Goal: Transaction & Acquisition: Purchase product/service

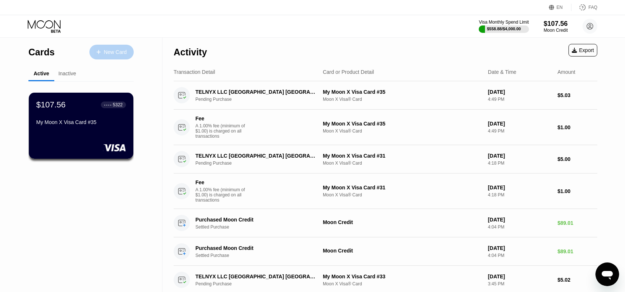
click at [116, 54] on div "New Card" at bounding box center [115, 52] width 23 height 6
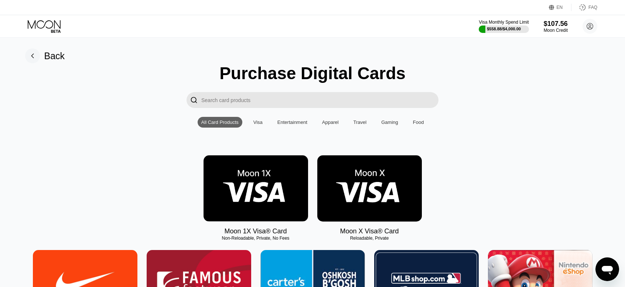
click at [376, 178] on img at bounding box center [369, 188] width 104 height 66
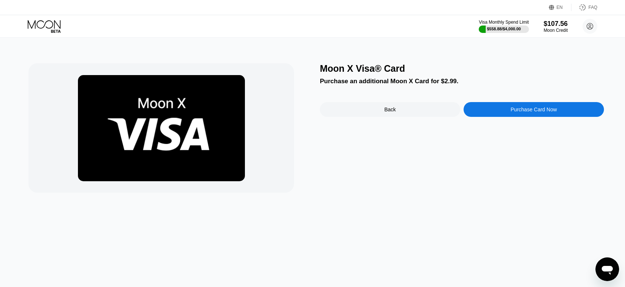
click at [509, 110] on div "Purchase Card Now" at bounding box center [533, 109] width 140 height 15
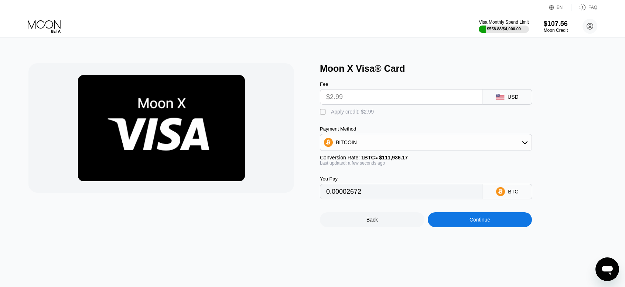
click at [321, 112] on div "" at bounding box center [323, 111] width 7 height 7
type input "0"
click at [487, 222] on div "Continue" at bounding box center [479, 219] width 21 height 6
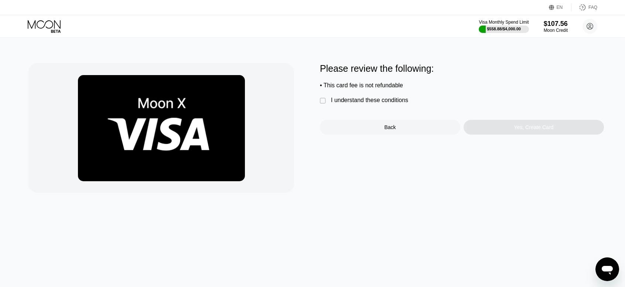
click at [366, 103] on div "I understand these conditions" at bounding box center [369, 100] width 77 height 7
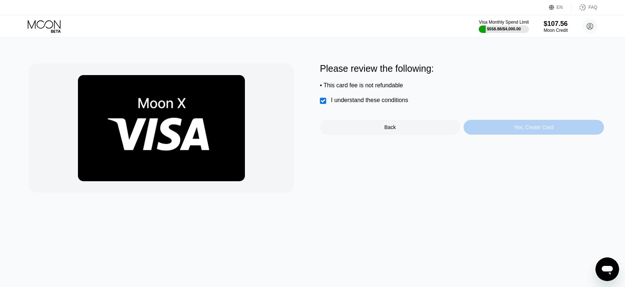
click at [505, 127] on div "Yes, Create Card" at bounding box center [533, 127] width 140 height 15
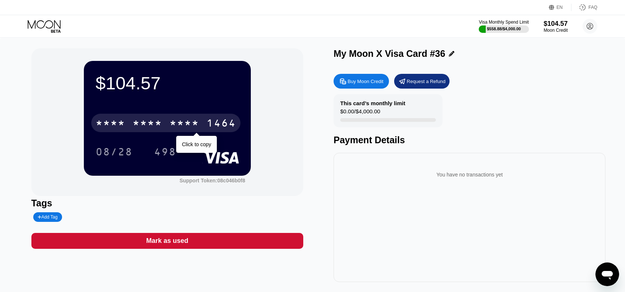
click at [198, 125] on div "* * * *" at bounding box center [184, 124] width 30 height 12
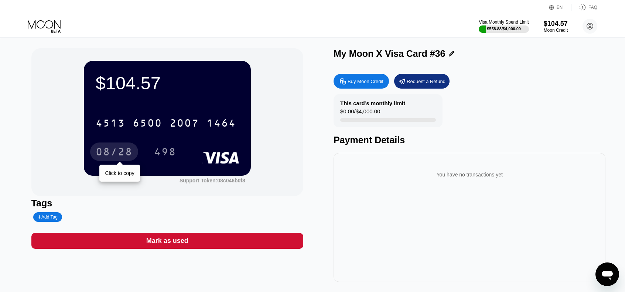
drag, startPoint x: 117, startPoint y: 152, endPoint x: 120, endPoint y: 145, distance: 7.6
click at [117, 152] on div "08/28" at bounding box center [114, 153] width 37 height 12
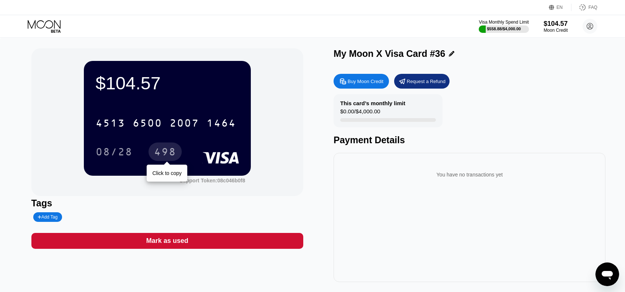
click at [167, 152] on div "498" at bounding box center [165, 153] width 22 height 12
click at [40, 21] on icon at bounding box center [45, 26] width 34 height 13
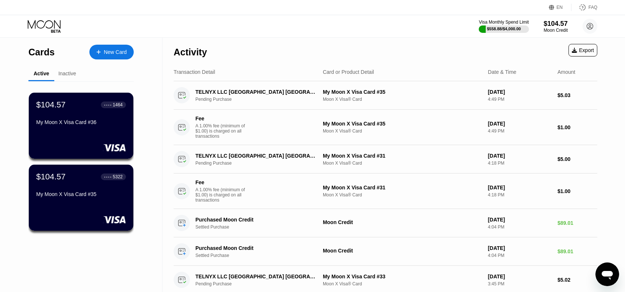
click at [124, 55] on div "New Card" at bounding box center [115, 52] width 23 height 6
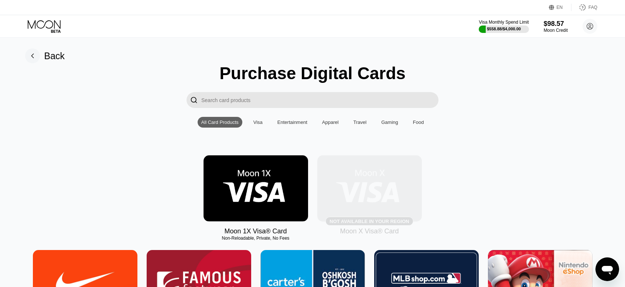
click at [382, 186] on img at bounding box center [369, 188] width 104 height 66
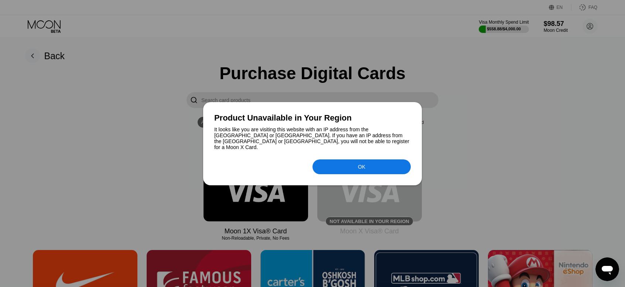
click at [359, 165] on div "OK" at bounding box center [361, 167] width 7 height 6
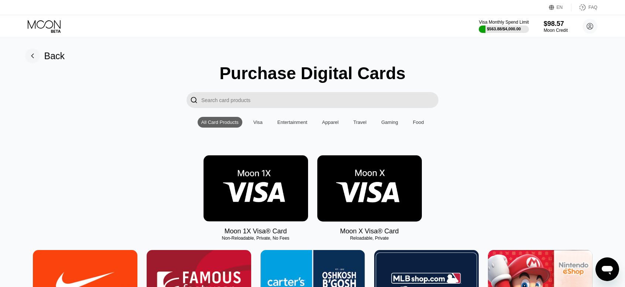
click at [368, 189] on img at bounding box center [369, 188] width 104 height 66
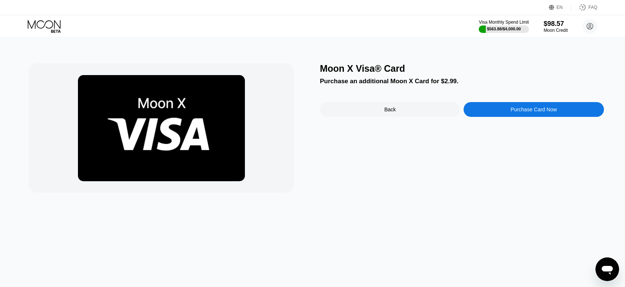
click at [527, 111] on div "Purchase Card Now" at bounding box center [533, 109] width 46 height 6
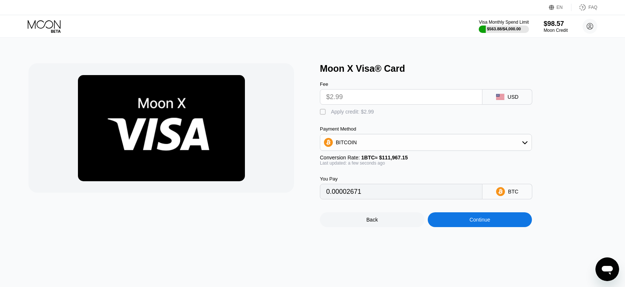
click at [322, 114] on div "" at bounding box center [323, 111] width 7 height 7
type input "0"
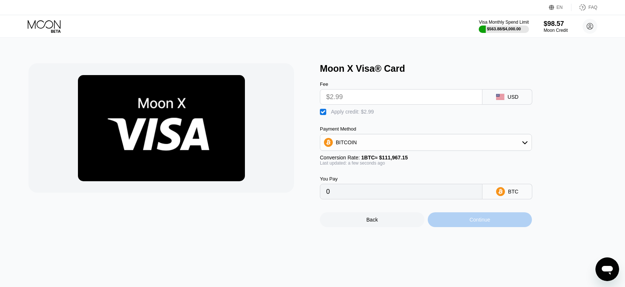
click at [500, 226] on div "Continue" at bounding box center [480, 219] width 104 height 15
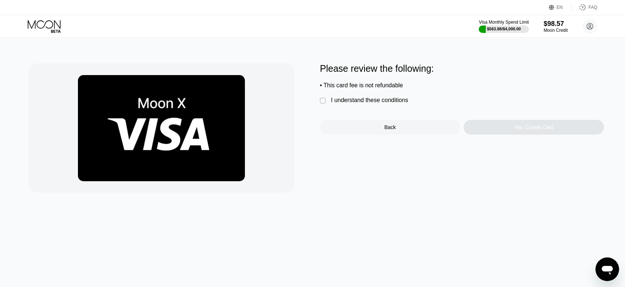
click at [320, 104] on div "" at bounding box center [323, 100] width 7 height 7
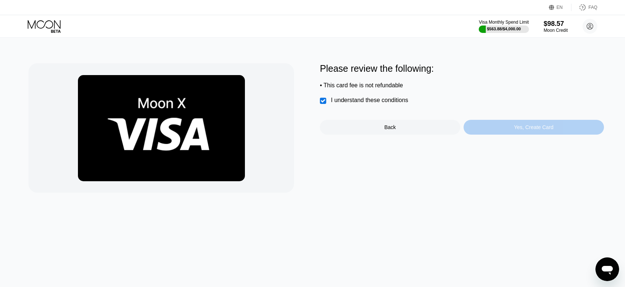
click at [538, 130] on div "Yes, Create Card" at bounding box center [534, 127] width 40 height 6
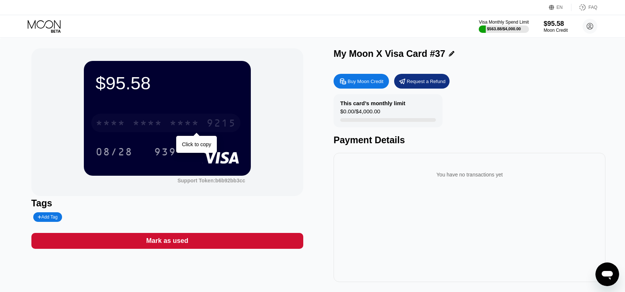
click at [191, 127] on div "* * * *" at bounding box center [184, 124] width 30 height 12
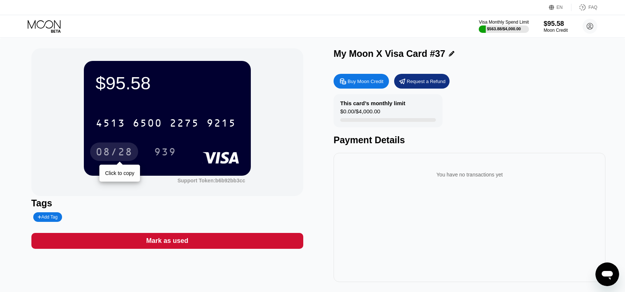
click at [126, 157] on div "08/28" at bounding box center [114, 153] width 37 height 12
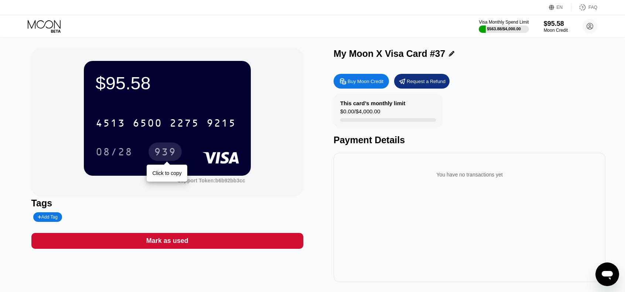
drag, startPoint x: 162, startPoint y: 158, endPoint x: 173, endPoint y: 149, distance: 14.9
click at [162, 158] on div "939" at bounding box center [165, 153] width 22 height 12
click at [47, 18] on div "Visa Monthly Spend Limit $563.88 / $4,000.00 $95.58 Moon Credit [PERSON_NAME] […" at bounding box center [312, 26] width 625 height 22
click at [45, 26] on icon at bounding box center [45, 26] width 34 height 13
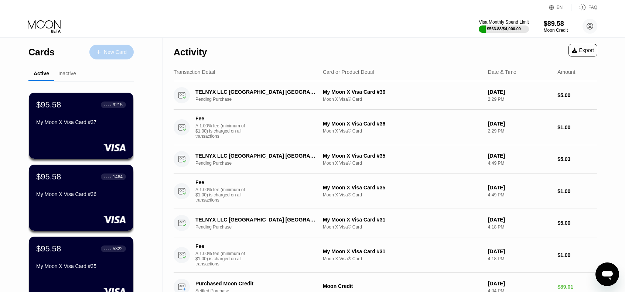
click at [112, 52] on div "New Card" at bounding box center [115, 52] width 23 height 6
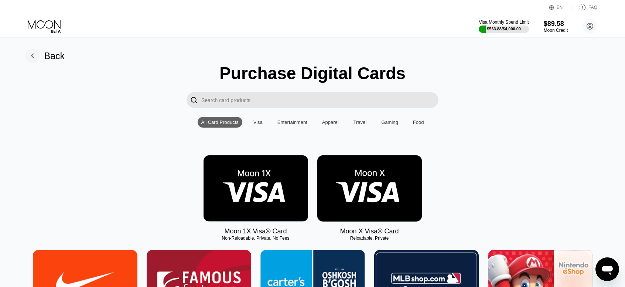
click at [384, 192] on img at bounding box center [369, 188] width 104 height 66
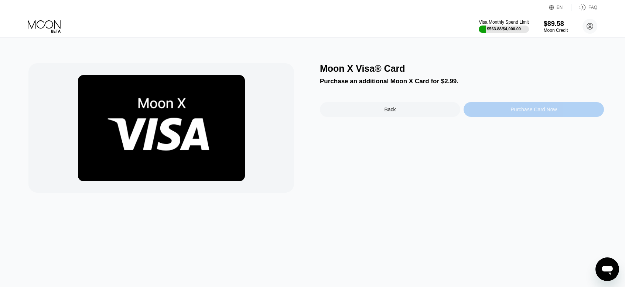
click at [521, 109] on div "Purchase Card Now" at bounding box center [533, 109] width 46 height 6
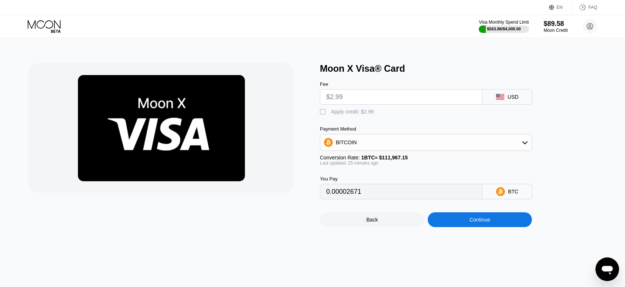
click at [330, 113] on div " Apply credit: $2.99" at bounding box center [349, 111] width 58 height 7
type input "0"
click at [498, 224] on div "Continue" at bounding box center [480, 219] width 104 height 15
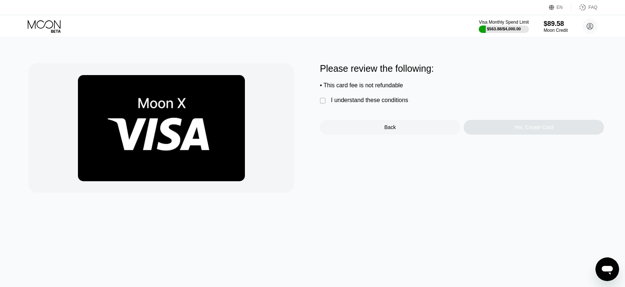
click at [364, 100] on div "I understand these conditions" at bounding box center [369, 100] width 77 height 7
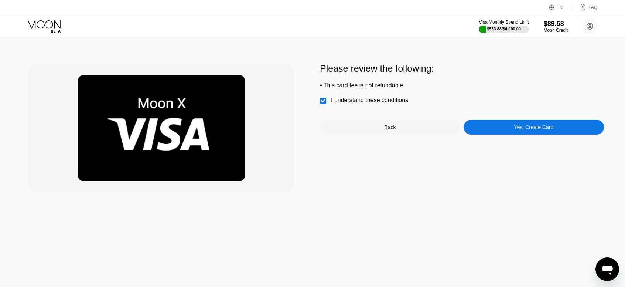
click at [522, 142] on div "Please review the following: • This card fee is not refundable  I understand t…" at bounding box center [462, 127] width 284 height 129
click at [525, 134] on div "Yes, Create Card" at bounding box center [533, 127] width 140 height 15
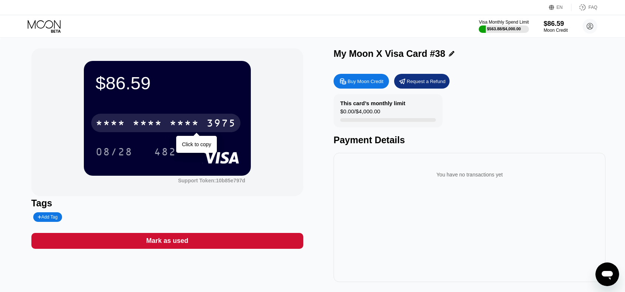
click at [216, 121] on div "3975" at bounding box center [221, 124] width 30 height 12
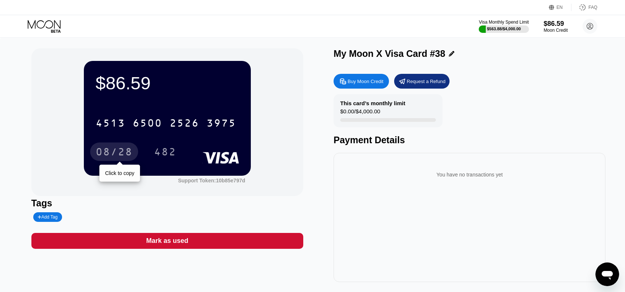
click at [119, 155] on div "08/28" at bounding box center [114, 153] width 37 height 12
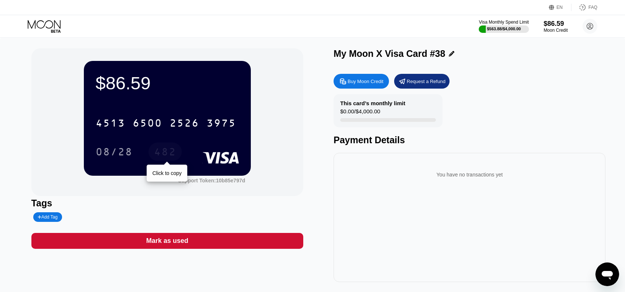
click at [162, 157] on div "482" at bounding box center [165, 153] width 22 height 12
click at [42, 25] on icon at bounding box center [45, 26] width 34 height 13
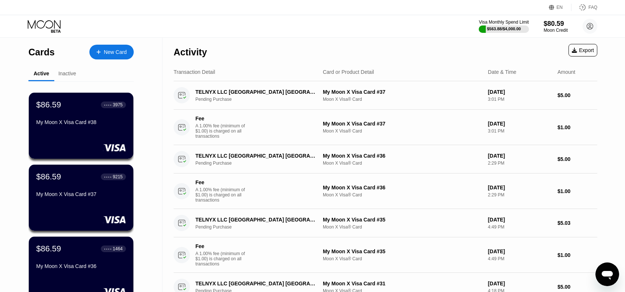
click at [113, 49] on div "New Card" at bounding box center [115, 52] width 23 height 6
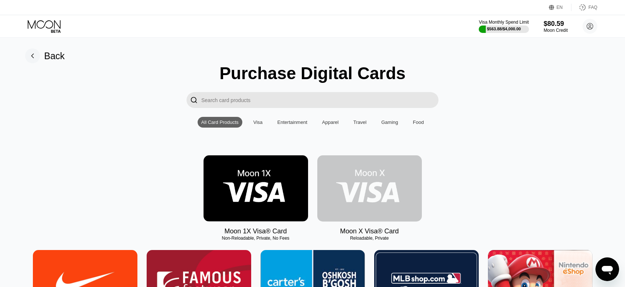
click at [375, 181] on img at bounding box center [369, 188] width 104 height 66
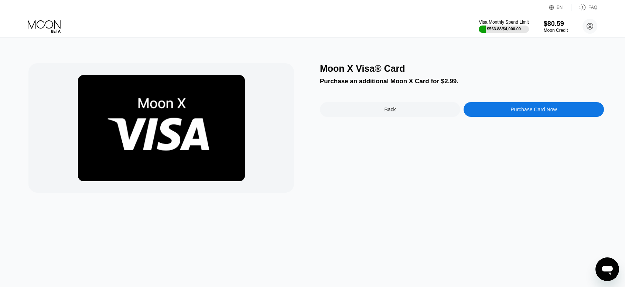
click at [528, 112] on div "Purchase Card Now" at bounding box center [533, 109] width 46 height 6
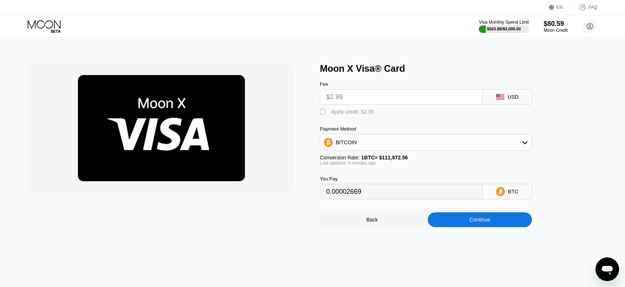
click at [330, 114] on div " Apply credit: $2.99" at bounding box center [349, 111] width 58 height 7
type input "0"
click at [482, 222] on div "Continue" at bounding box center [479, 219] width 21 height 6
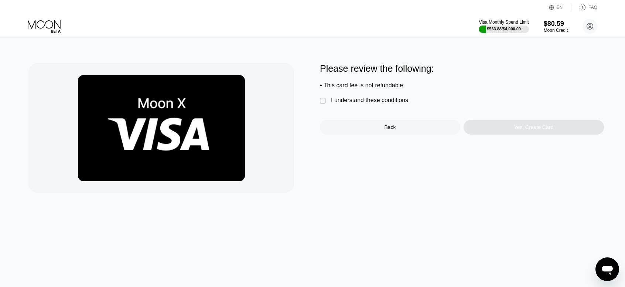
click at [354, 102] on div "I understand these conditions" at bounding box center [369, 100] width 77 height 7
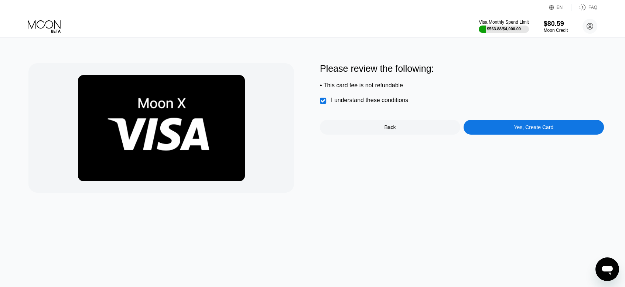
click at [511, 134] on div "Yes, Create Card" at bounding box center [533, 127] width 140 height 15
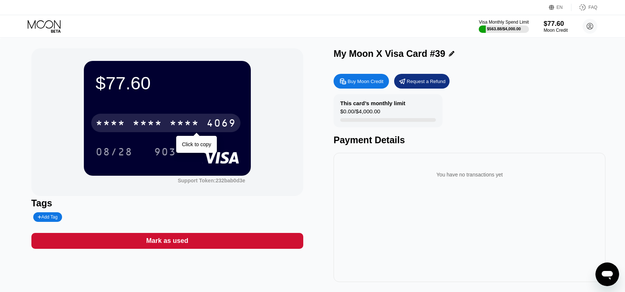
click at [224, 120] on div "4069" at bounding box center [221, 124] width 30 height 12
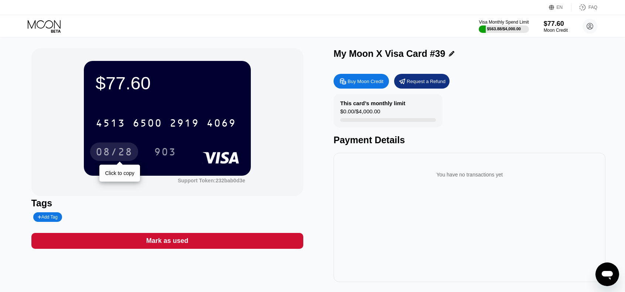
click at [108, 153] on div "08/28" at bounding box center [114, 153] width 37 height 12
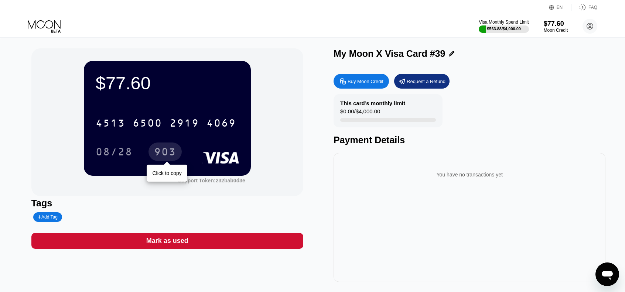
click at [174, 151] on div "903" at bounding box center [165, 153] width 22 height 12
